Goal: Task Accomplishment & Management: Manage account settings

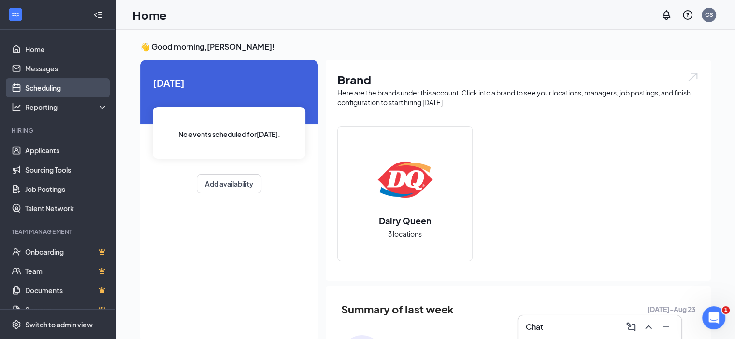
click at [54, 88] on link "Scheduling" at bounding box center [66, 87] width 83 height 19
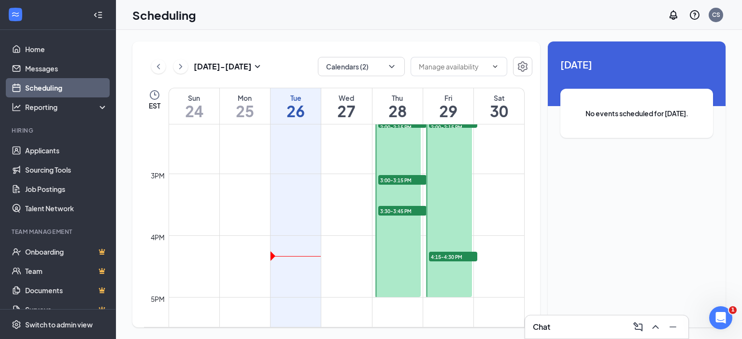
scroll to position [819, 0]
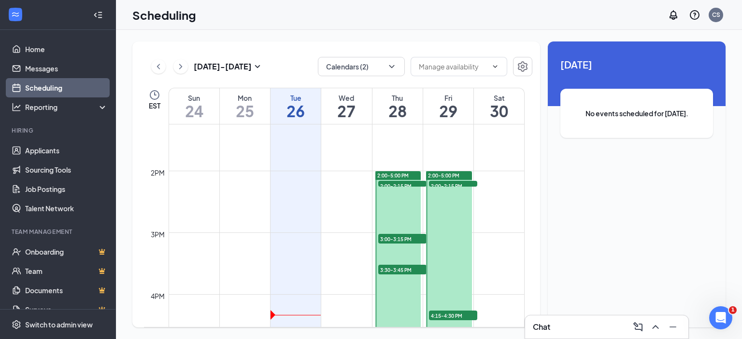
click at [460, 98] on div "Fri" at bounding box center [448, 98] width 50 height 10
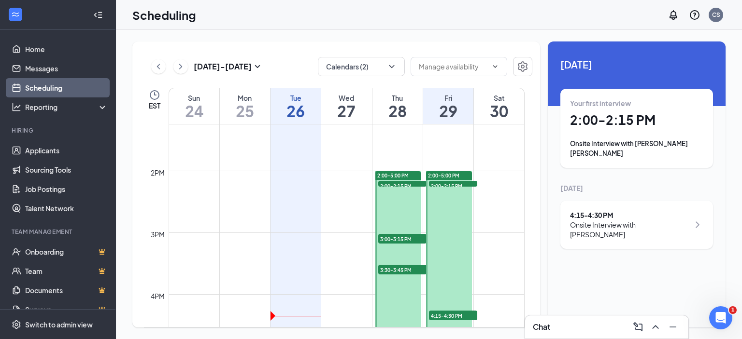
click at [414, 100] on div "Thu" at bounding box center [397, 98] width 50 height 10
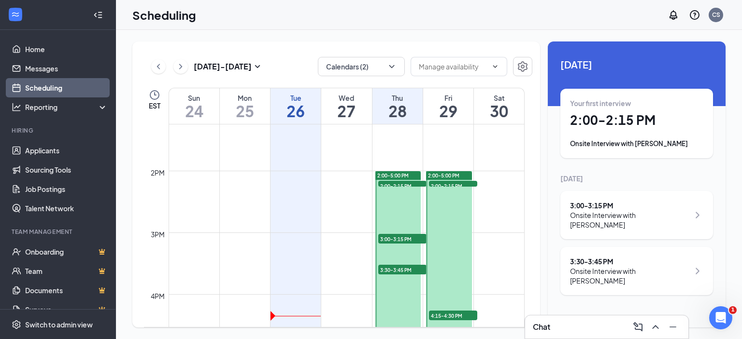
click at [407, 182] on span "2:00-2:15 PM" at bounding box center [402, 186] width 48 height 10
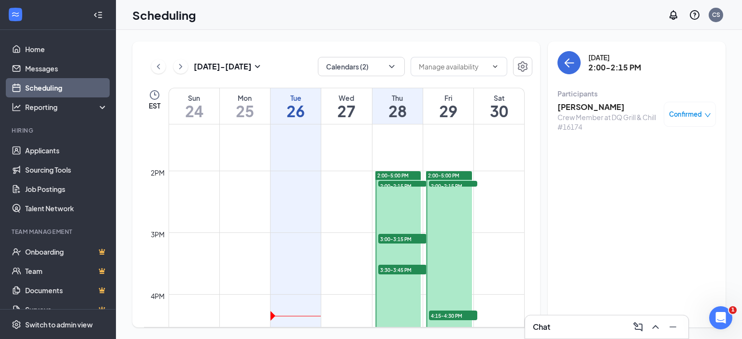
click at [447, 183] on span "2:00-2:15 PM" at bounding box center [453, 186] width 48 height 10
click at [454, 316] on span "4:15-4:30 PM" at bounding box center [453, 316] width 48 height 10
click at [415, 238] on span "3:00-3:15 PM" at bounding box center [402, 239] width 48 height 10
click at [402, 266] on span "3:30-3:45 PM" at bounding box center [402, 270] width 48 height 10
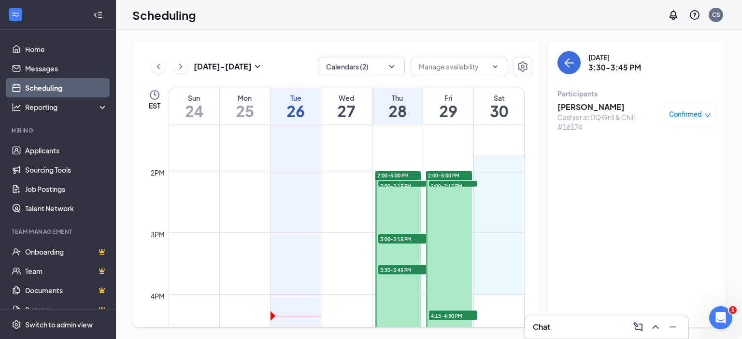
drag, startPoint x: 511, startPoint y: 169, endPoint x: 506, endPoint y: 285, distance: 117.0
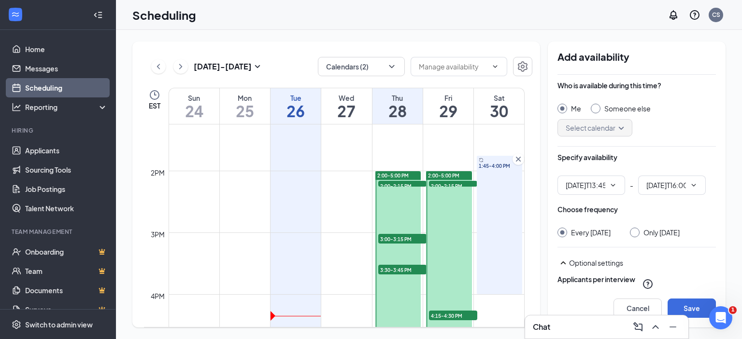
type input "01:45 PM"
type input "04:00 PM"
click at [636, 232] on input "Only [DATE]" at bounding box center [633, 231] width 7 height 7
radio input "true"
radio input "false"
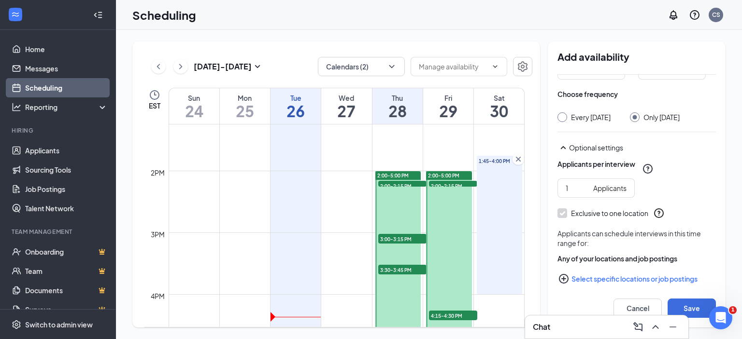
scroll to position [133, 0]
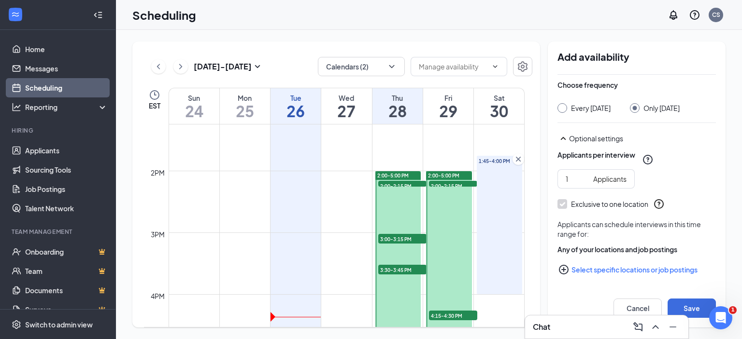
click at [565, 272] on icon "PlusCircle" at bounding box center [564, 270] width 12 height 12
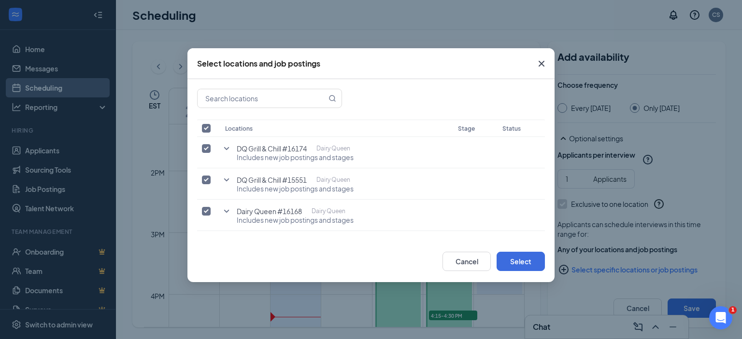
click at [206, 123] on th at bounding box center [208, 128] width 23 height 17
click at [205, 127] on input "checkbox" at bounding box center [206, 128] width 9 height 9
checkbox input "false"
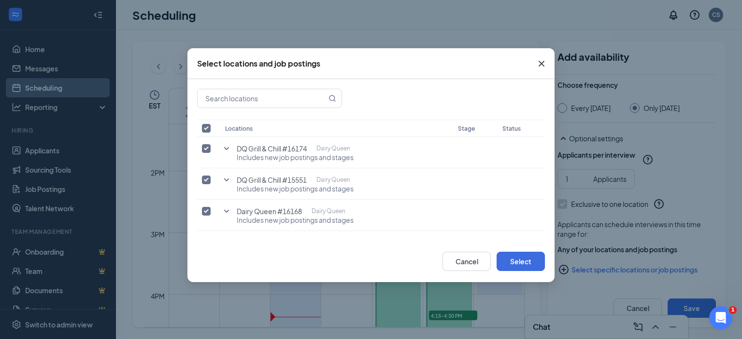
checkbox input "false"
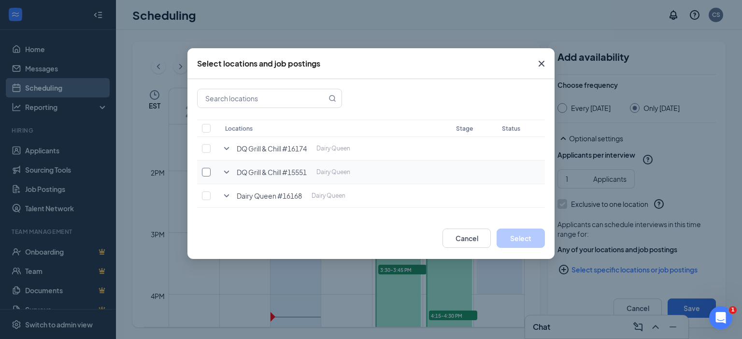
click at [208, 170] on input "checkbox" at bounding box center [206, 172] width 9 height 9
checkbox input "true"
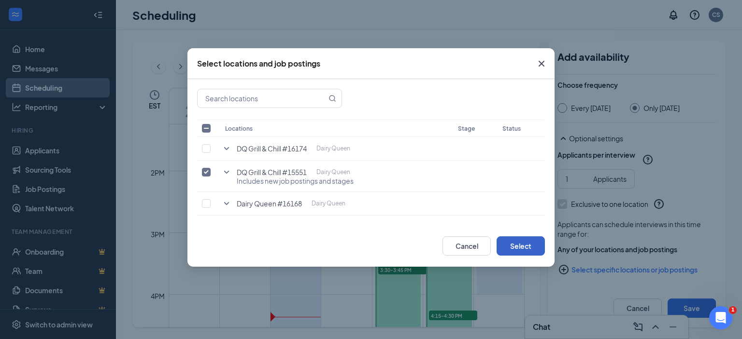
click at [522, 245] on button "Select" at bounding box center [520, 246] width 48 height 19
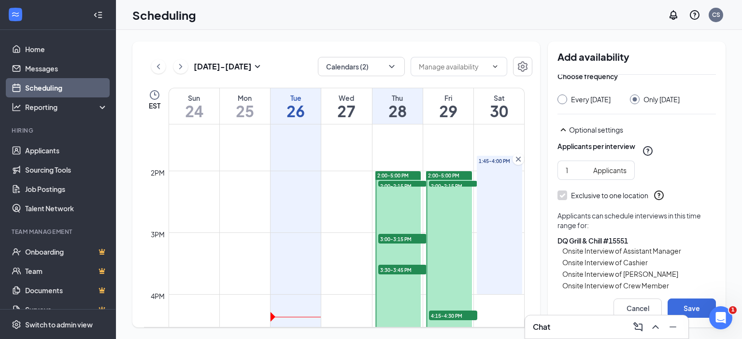
click at [425, 170] on td at bounding box center [347, 162] width 356 height 15
click at [424, 173] on div "2:00-5:00 PM 2:00-2:15 PM 1 4:15-4:30 PM 1" at bounding box center [448, 263] width 48 height 185
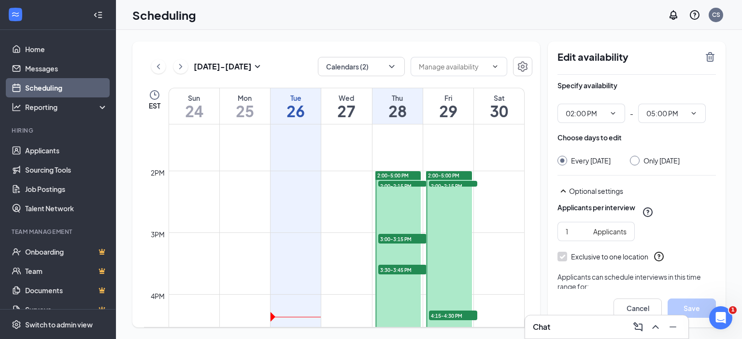
drag, startPoint x: 424, startPoint y: 173, endPoint x: 425, endPoint y: 358, distance: 185.0
click at [425, 339] on html "Home Messages Scheduling Reporting Hiring Applicants Sourcing Tools Job Posting…" at bounding box center [371, 169] width 742 height 339
click at [634, 163] on div at bounding box center [635, 161] width 10 height 10
click at [636, 160] on div at bounding box center [635, 161] width 10 height 10
click at [632, 160] on input "Only [DATE]" at bounding box center [633, 159] width 7 height 7
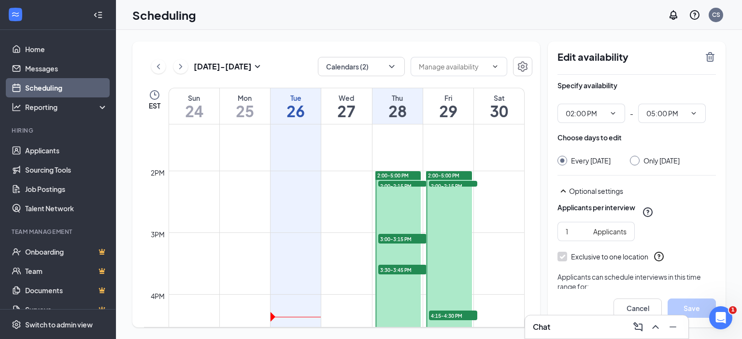
radio input "true"
radio input "false"
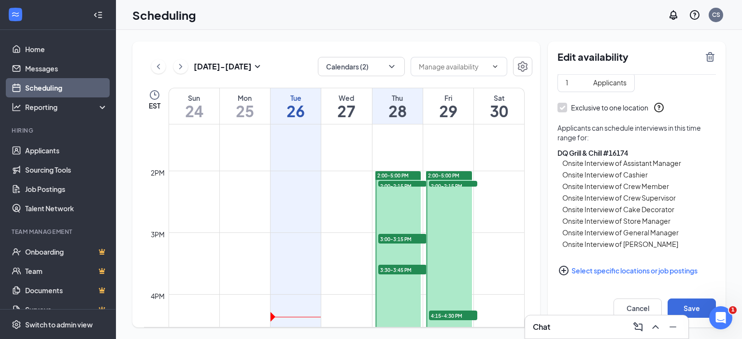
scroll to position [149, 0]
click at [566, 270] on icon "PlusCircle" at bounding box center [564, 272] width 12 height 12
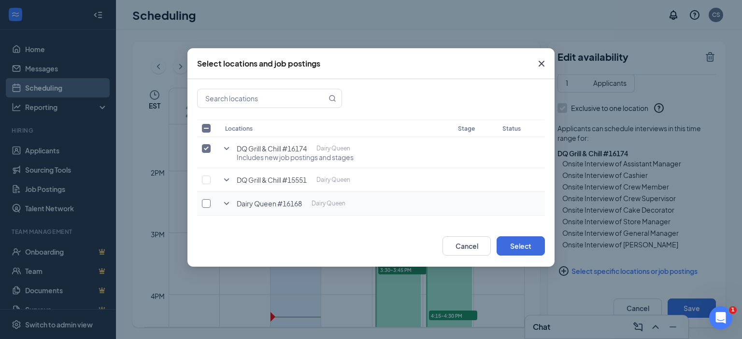
click at [205, 203] on input "checkbox" at bounding box center [206, 203] width 9 height 9
checkbox input "true"
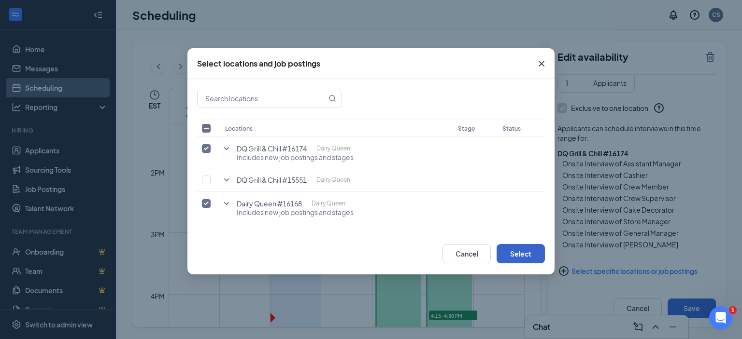
click at [516, 253] on button "Select" at bounding box center [520, 253] width 48 height 19
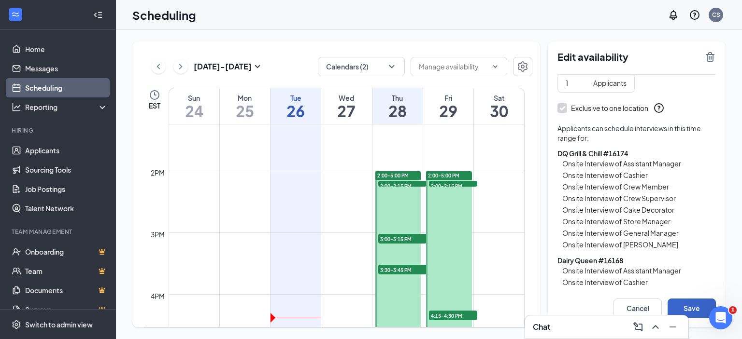
click at [693, 307] on button "Save" at bounding box center [691, 308] width 48 height 19
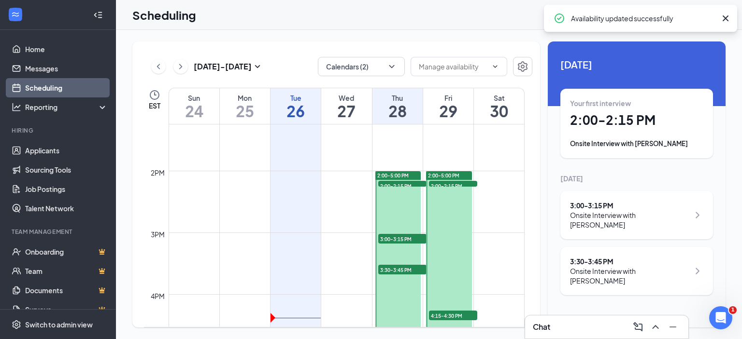
click at [497, 162] on td at bounding box center [347, 162] width 356 height 15
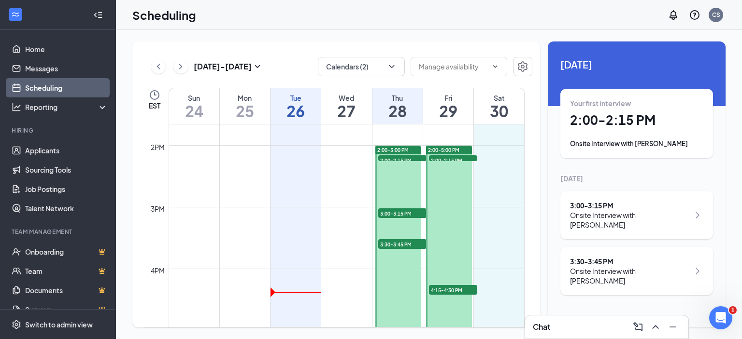
scroll to position [849, 0]
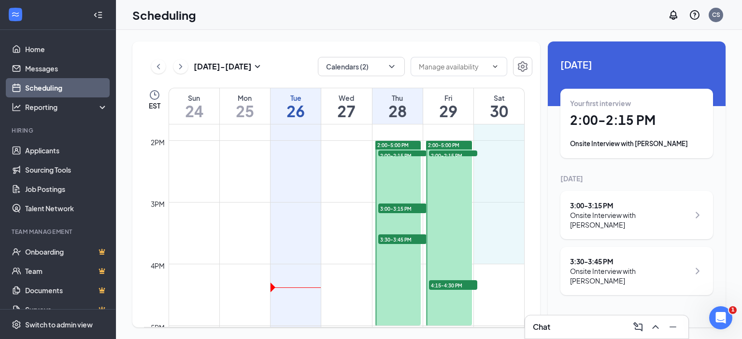
drag, startPoint x: 504, startPoint y: 155, endPoint x: 509, endPoint y: 260, distance: 104.9
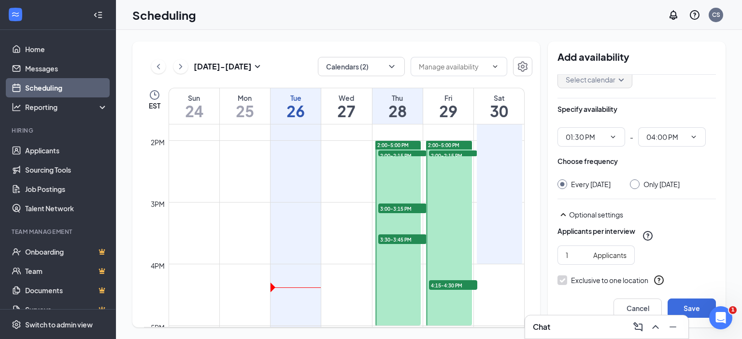
scroll to position [49, 0]
click at [639, 180] on div at bounding box center [635, 184] width 10 height 10
click at [636, 184] on input "Only [DATE]" at bounding box center [633, 182] width 7 height 7
radio input "true"
radio input "false"
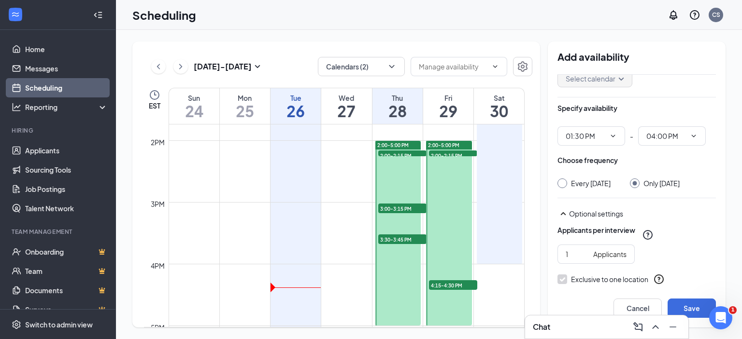
scroll to position [133, 0]
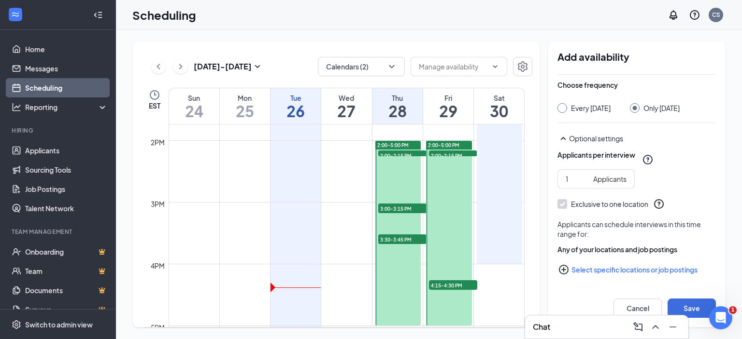
click at [563, 270] on icon "PlusCircle" at bounding box center [564, 270] width 10 height 10
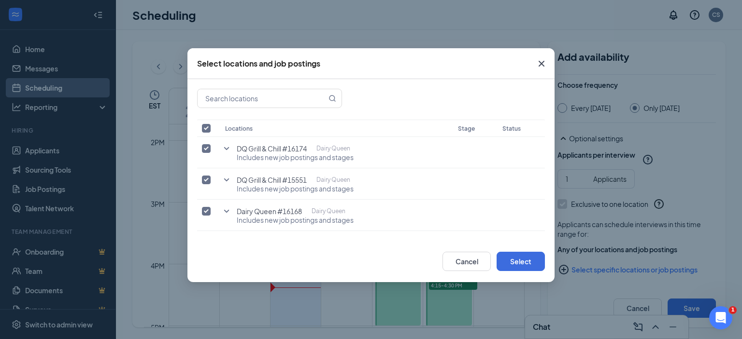
click at [208, 125] on input "checkbox" at bounding box center [206, 128] width 9 height 9
checkbox input "false"
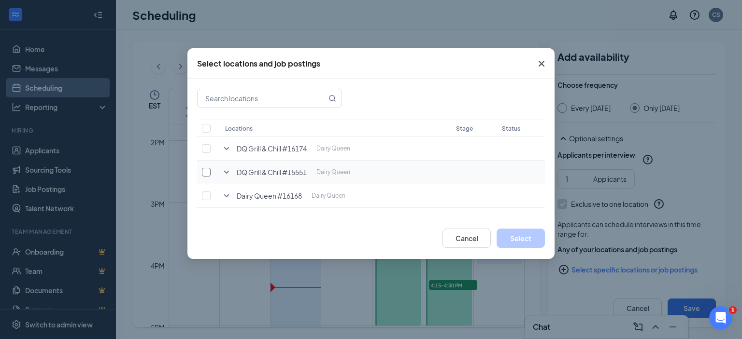
click at [206, 170] on input "checkbox" at bounding box center [206, 172] width 9 height 9
checkbox input "true"
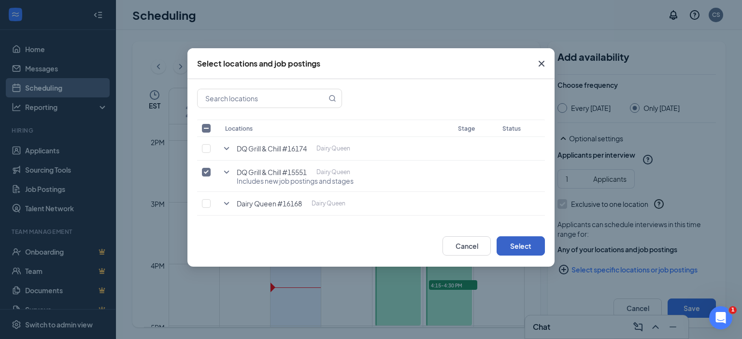
click at [525, 245] on button "Select" at bounding box center [520, 246] width 48 height 19
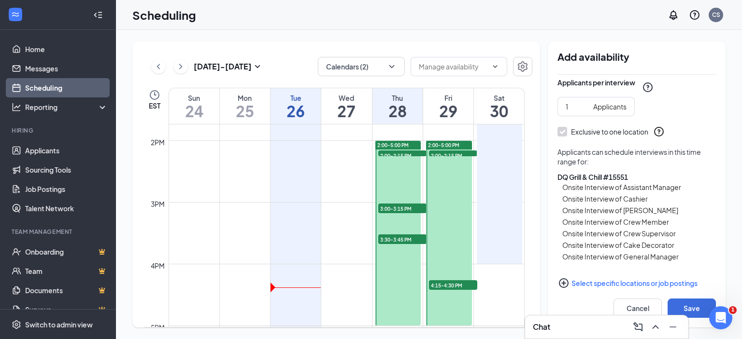
scroll to position [219, 0]
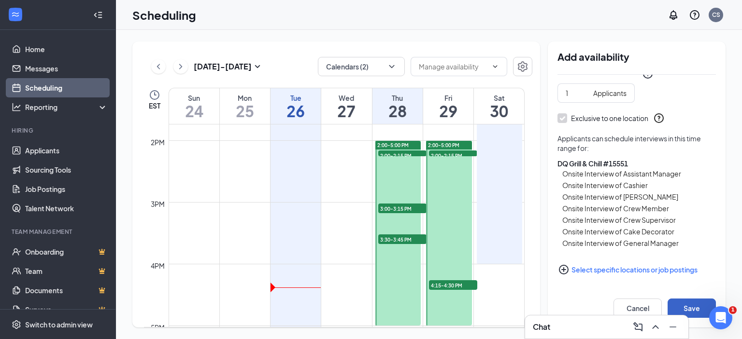
click at [682, 307] on button "Save" at bounding box center [691, 308] width 48 height 19
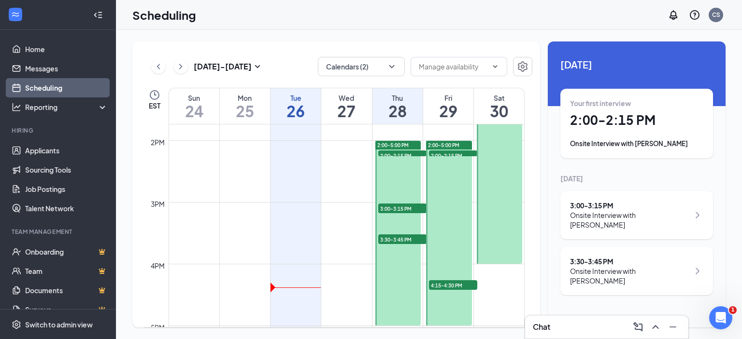
click at [449, 143] on span "2:00-5:00 PM" at bounding box center [443, 145] width 31 height 7
